Goal: Find specific page/section: Find specific page/section

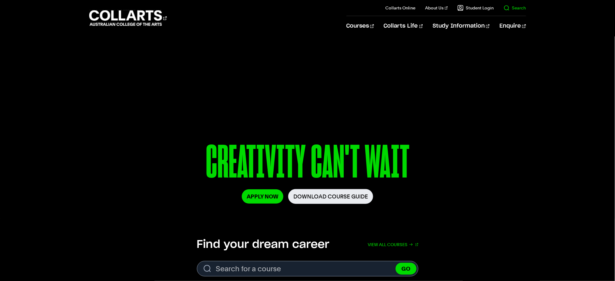
click at [514, 7] on link "Search" at bounding box center [515, 8] width 22 height 6
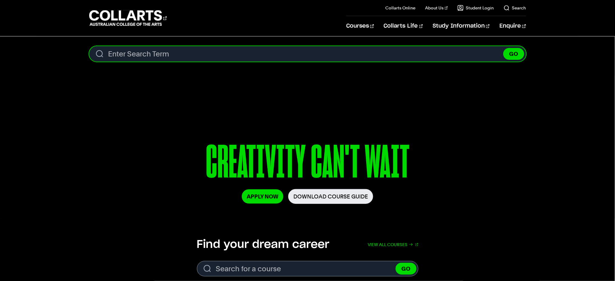
click at [355, 51] on input "Search content" at bounding box center [307, 53] width 437 height 15
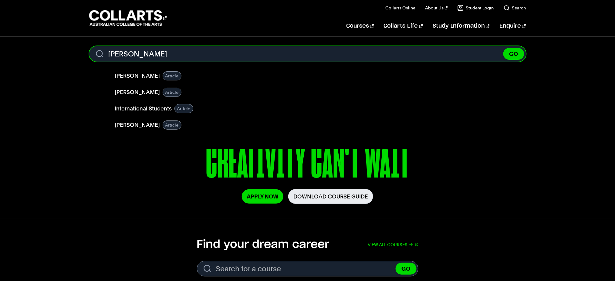
type input "[PERSON_NAME]"
click at [503, 48] on button "GO" at bounding box center [513, 54] width 21 height 12
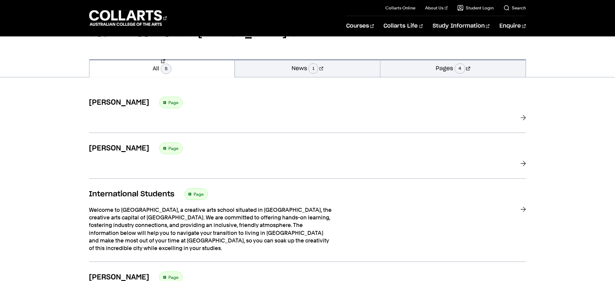
scroll to position [42, 0]
